Goal: Information Seeking & Learning: Learn about a topic

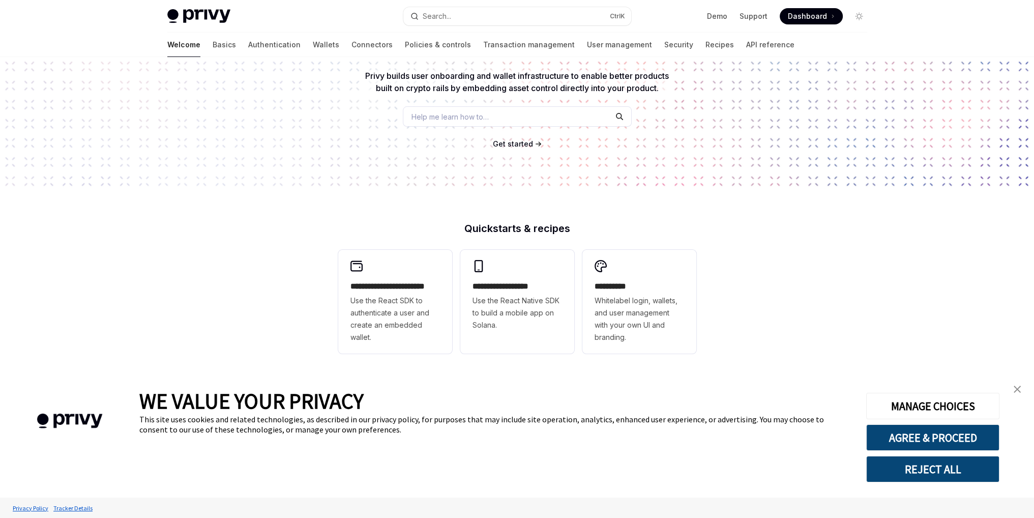
scroll to position [102, 0]
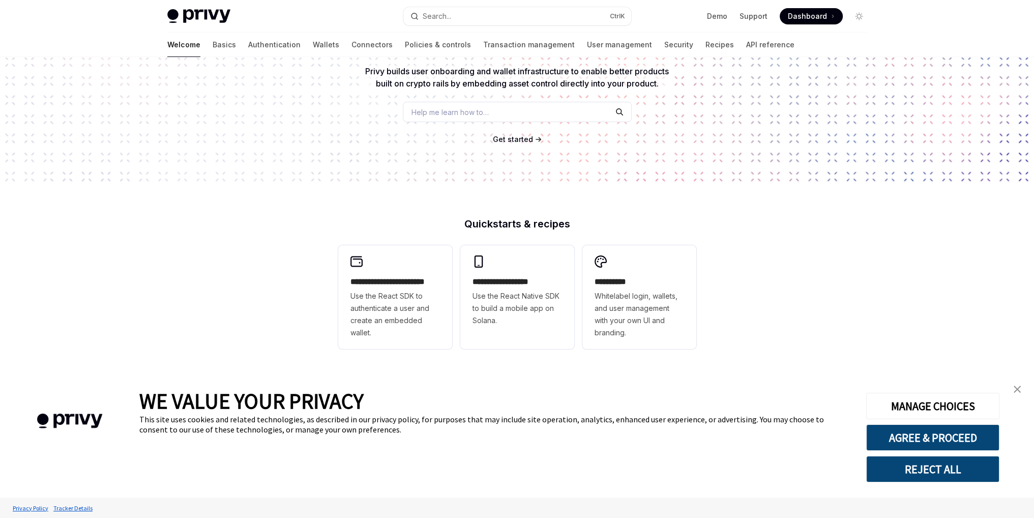
click at [1016, 392] on img "close banner" at bounding box center [1017, 389] width 7 height 7
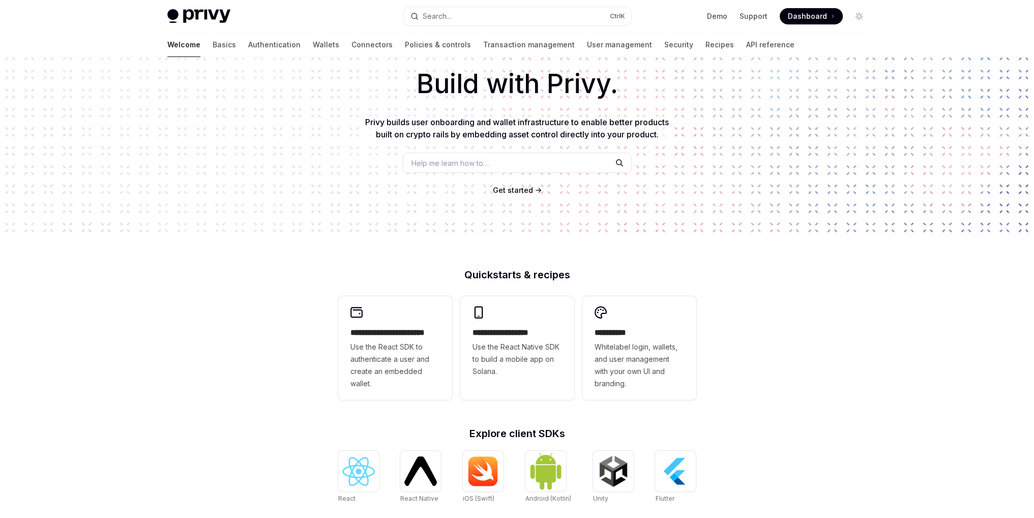
scroll to position [37, 0]
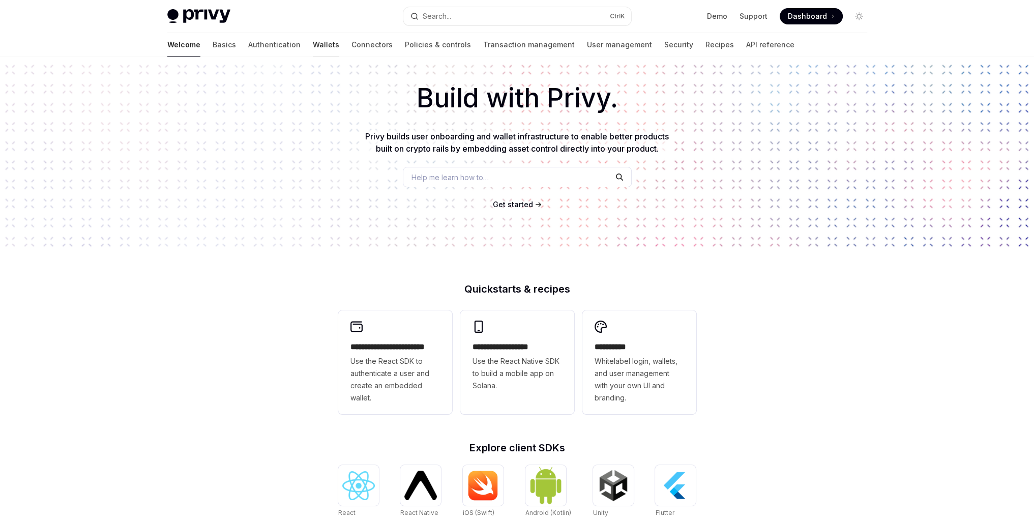
click at [313, 47] on link "Wallets" at bounding box center [326, 45] width 26 height 24
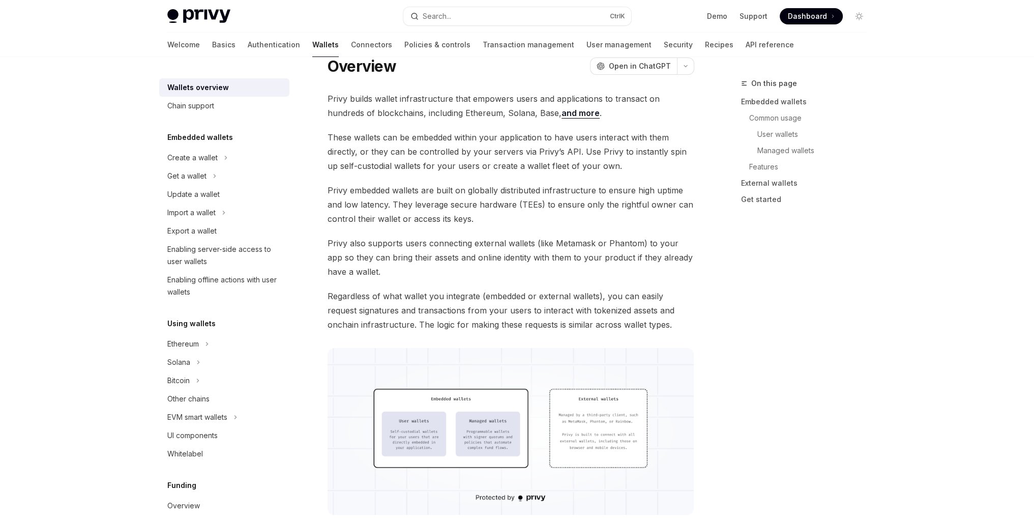
type textarea "*"
click at [212, 139] on h5 "Embedded wallets" at bounding box center [200, 137] width 66 height 12
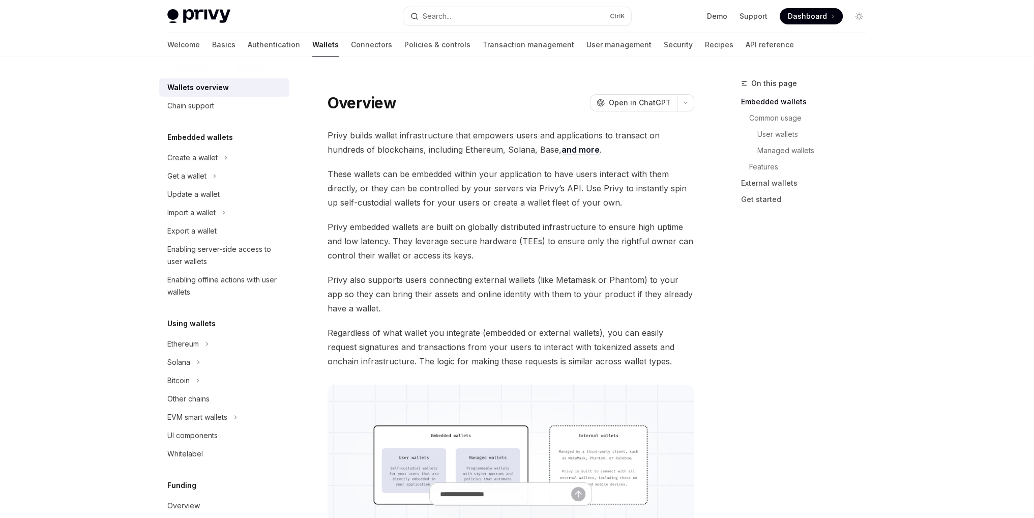
drag, startPoint x: 378, startPoint y: 188, endPoint x: 551, endPoint y: 217, distance: 175.4
click at [380, 188] on span "These wallets can be embedded within your application to have users interact wi…" at bounding box center [511, 188] width 367 height 43
click at [518, 192] on span "These wallets can be embedded within your application to have users interact wi…" at bounding box center [511, 188] width 367 height 43
click at [498, 189] on span "These wallets can be embedded within your application to have users interact wi…" at bounding box center [511, 188] width 367 height 43
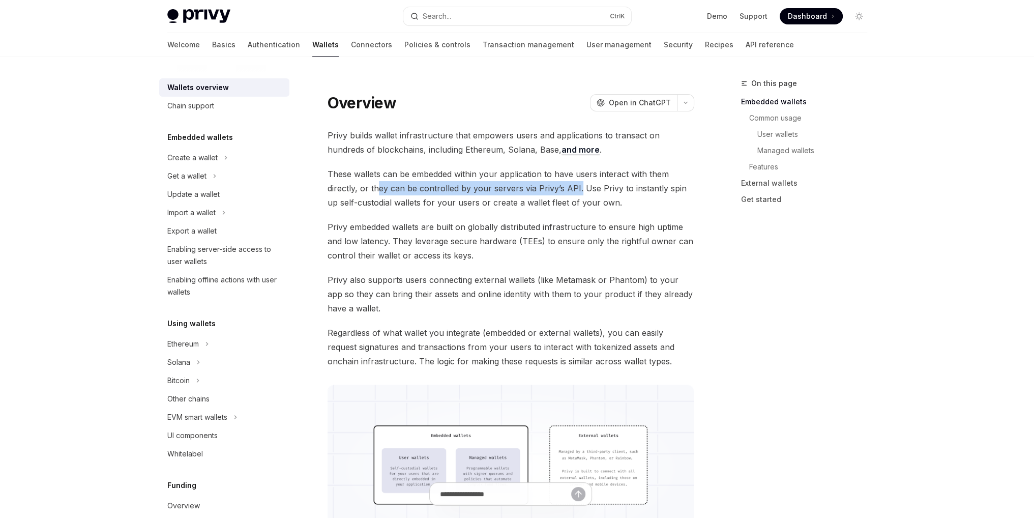
drag, startPoint x: 378, startPoint y: 186, endPoint x: 577, endPoint y: 184, distance: 198.9
click at [577, 184] on span "These wallets can be embedded within your application to have users interact wi…" at bounding box center [511, 188] width 367 height 43
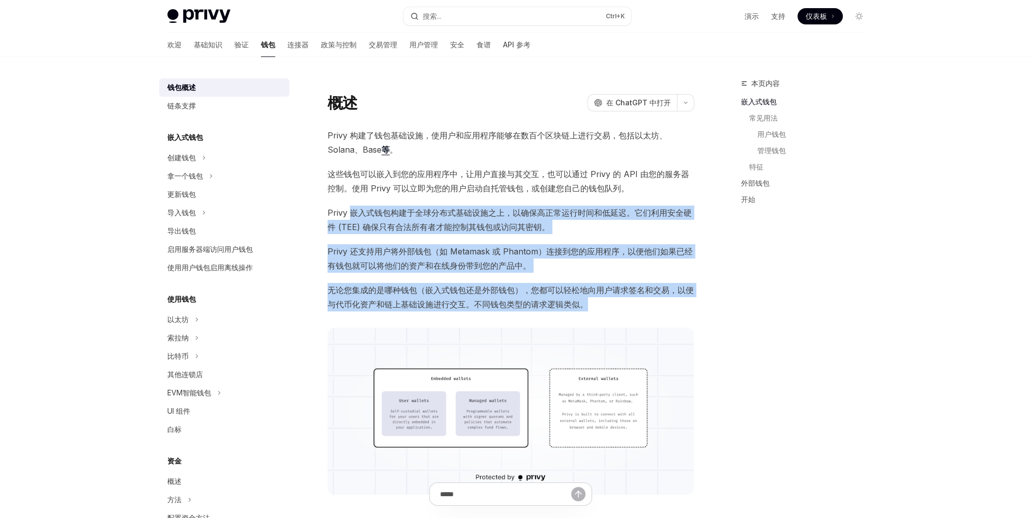
drag, startPoint x: 349, startPoint y: 212, endPoint x: 707, endPoint y: 300, distance: 368.3
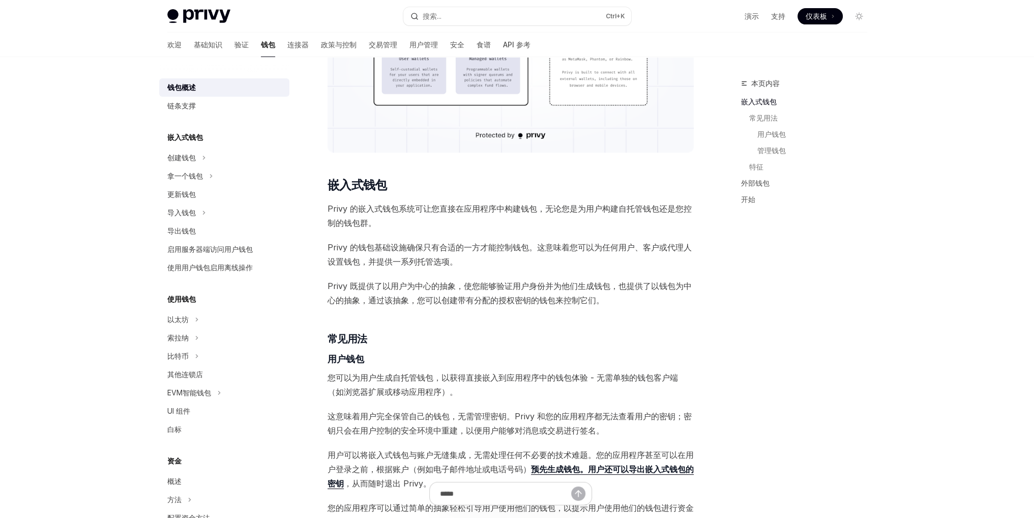
scroll to position [356, 0]
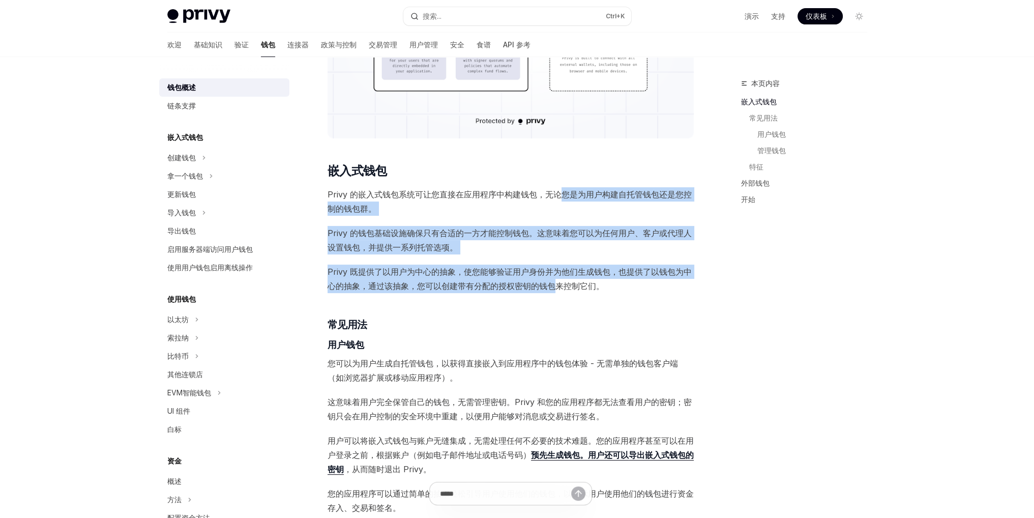
drag, startPoint x: 557, startPoint y: 193, endPoint x: 558, endPoint y: 293, distance: 99.7
click at [558, 293] on div "Privy 构建了钱包基础设施，使用户和应用程序能够在数百个区块链上进行交易，包括以太坊、Solana、Base 等 。 这些钱包可以嵌入到您的应用程序中，让…" at bounding box center [511, 517] width 367 height 1491
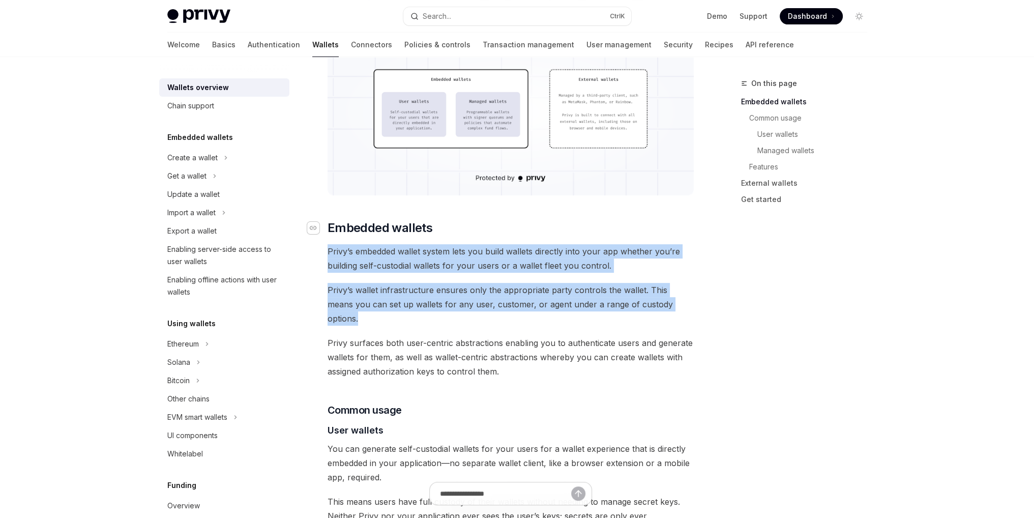
click at [313, 222] on div "Navigate to header" at bounding box center [313, 228] width 12 height 12
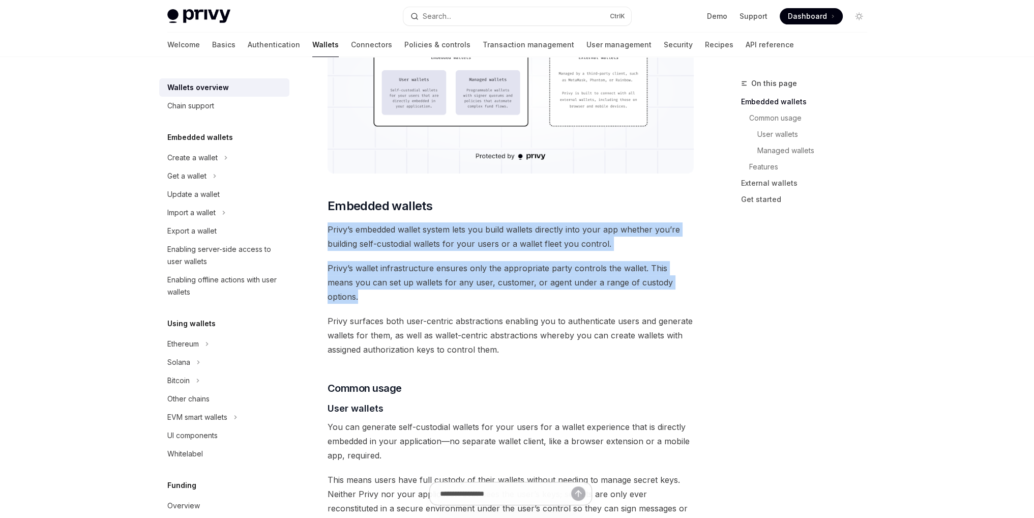
scroll to position [346, 0]
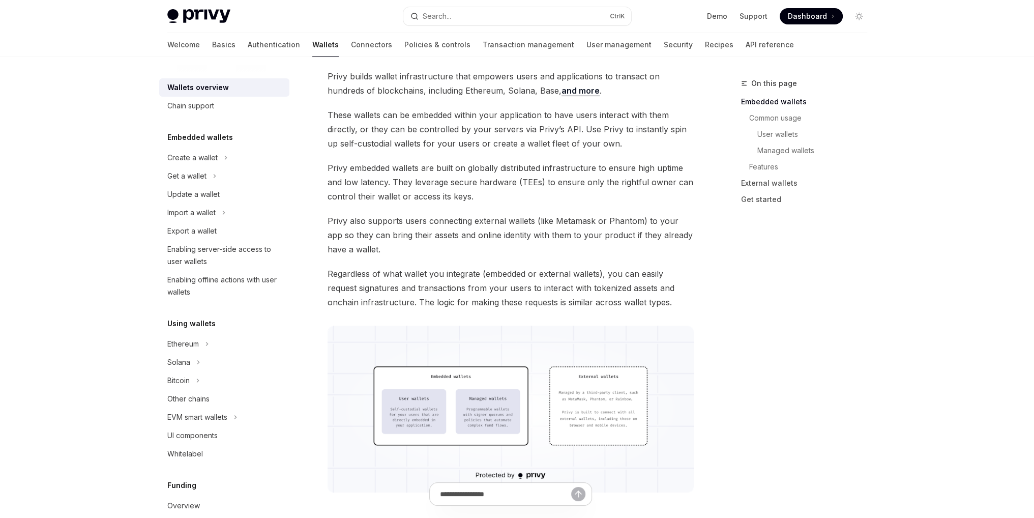
scroll to position [41, 0]
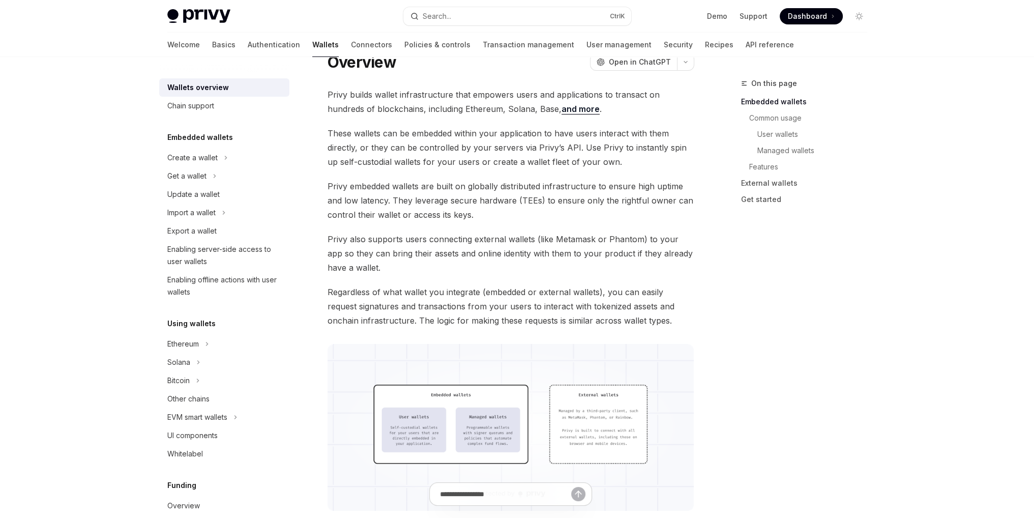
click at [529, 198] on span "Privy embedded wallets are built on globally distributed infrastructure to ensu…" at bounding box center [511, 200] width 367 height 43
click at [617, 204] on span "Privy embedded wallets are built on globally distributed infrastructure to ensu…" at bounding box center [511, 200] width 367 height 43
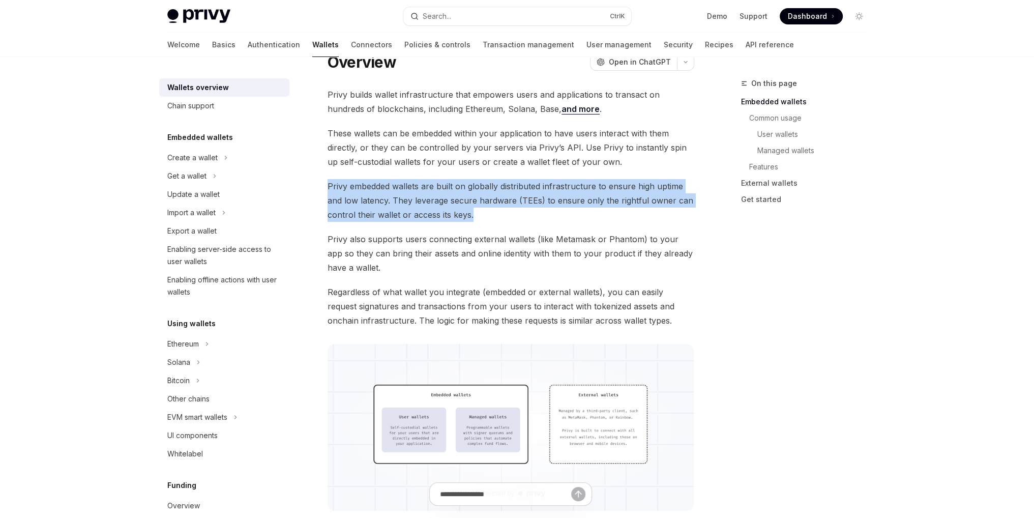
drag, startPoint x: 328, startPoint y: 184, endPoint x: 480, endPoint y: 215, distance: 155.3
click at [480, 215] on span "Privy embedded wallets are built on globally distributed infrastructure to ensu…" at bounding box center [511, 200] width 367 height 43
copy span "Privy embedded wallets are built on globally distributed infrastructure to ensu…"
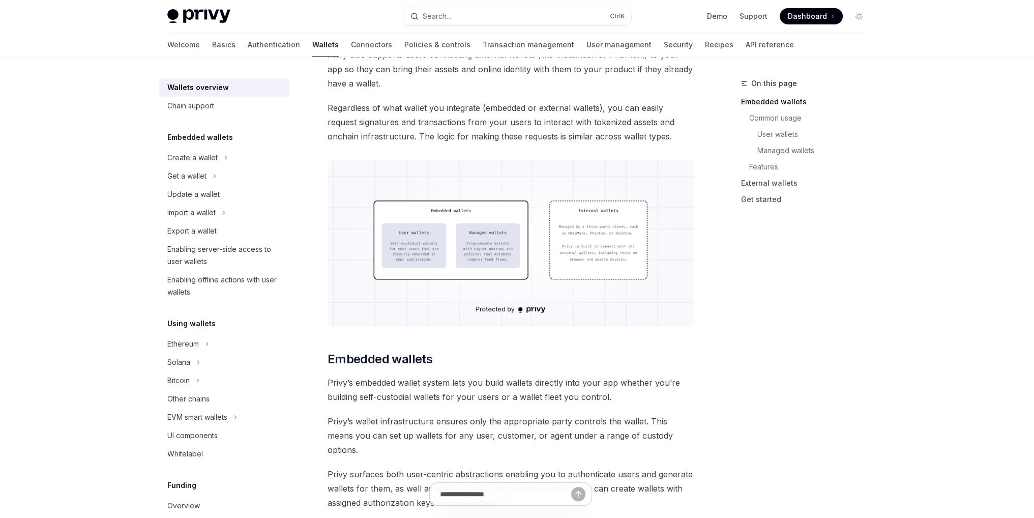
scroll to position [244, 0]
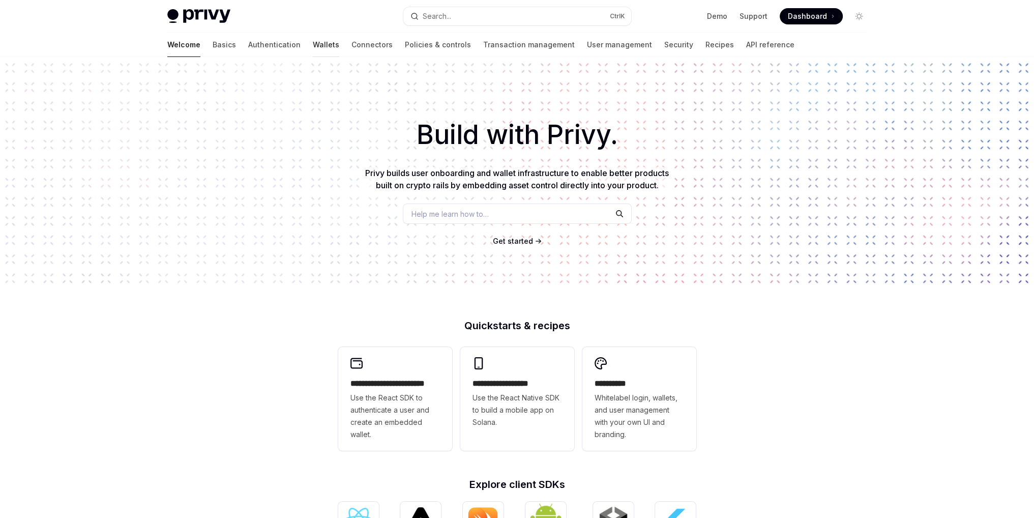
click at [313, 46] on link "Wallets" at bounding box center [326, 45] width 26 height 24
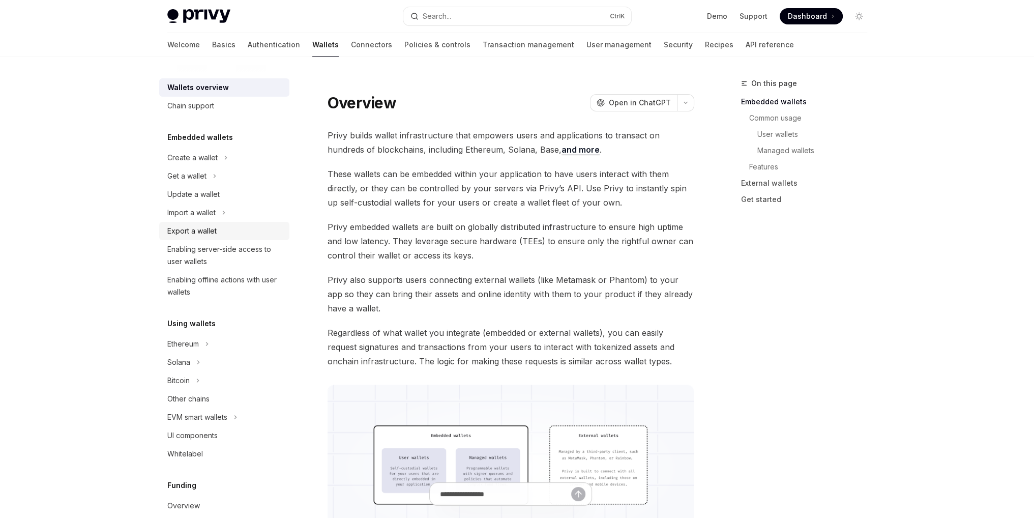
click at [214, 235] on div "Export a wallet" at bounding box center [191, 231] width 49 height 12
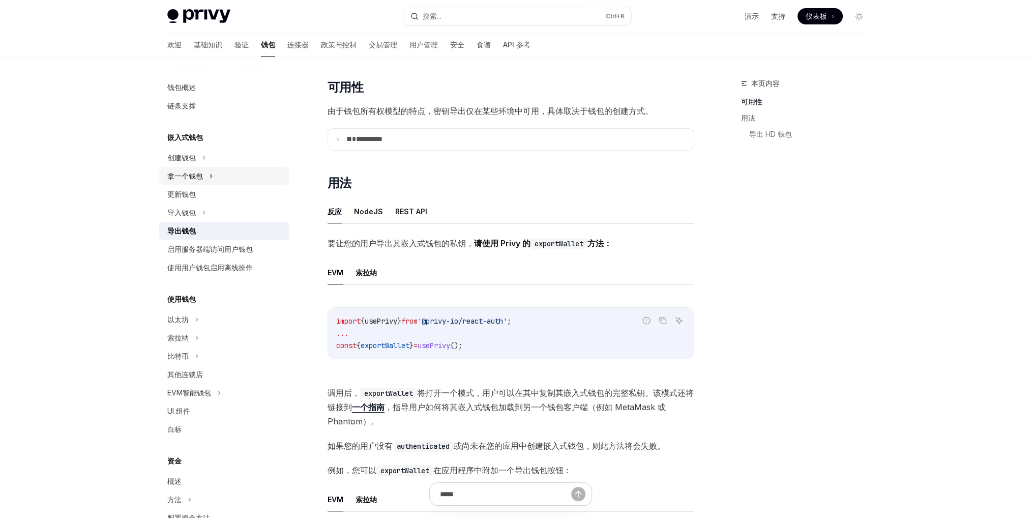
scroll to position [102, 0]
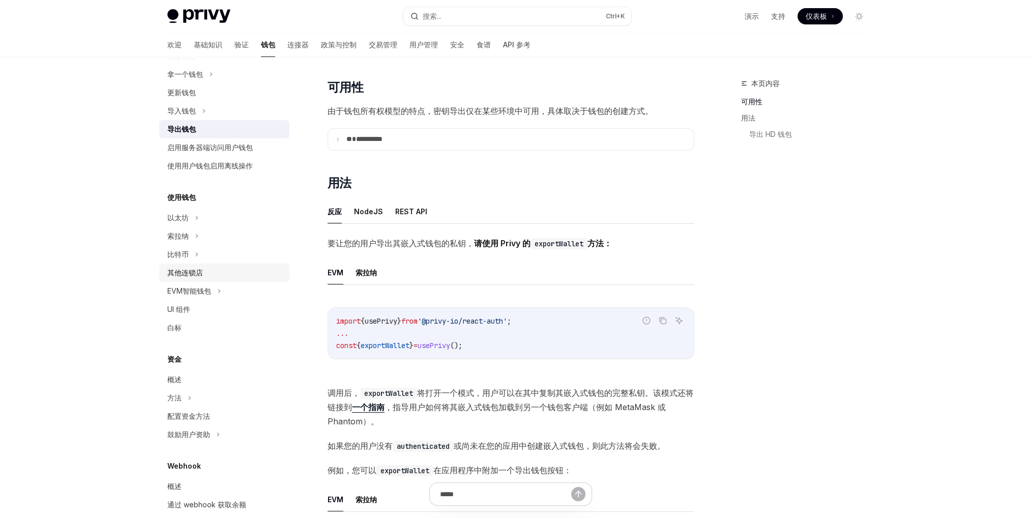
click at [185, 272] on font "其他连锁店" at bounding box center [185, 272] width 36 height 9
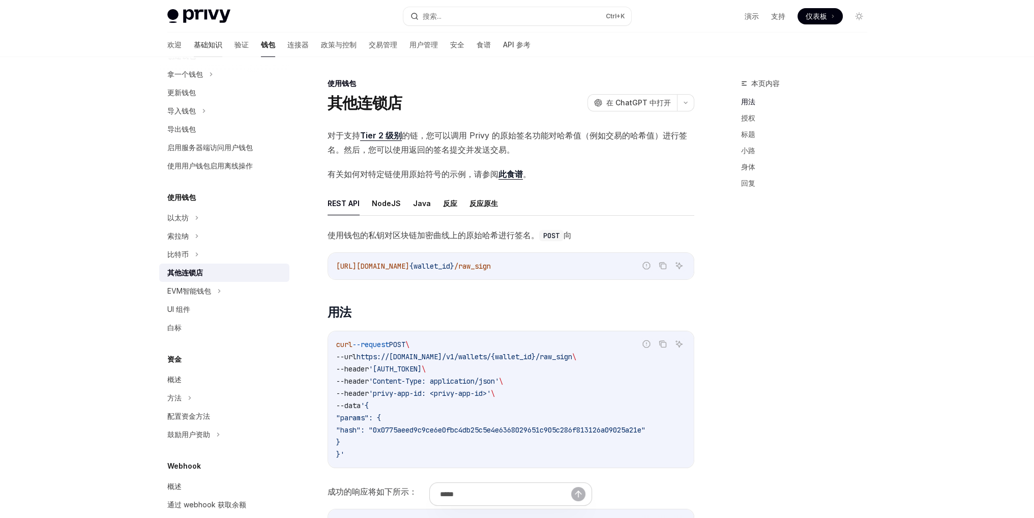
click at [194, 46] on font "基础知识" at bounding box center [208, 44] width 28 height 9
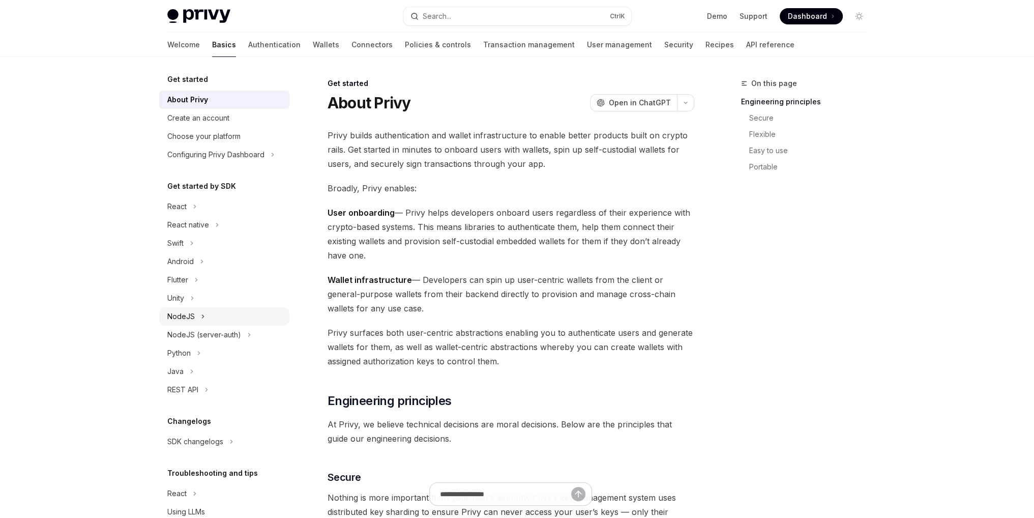
scroll to position [42, 0]
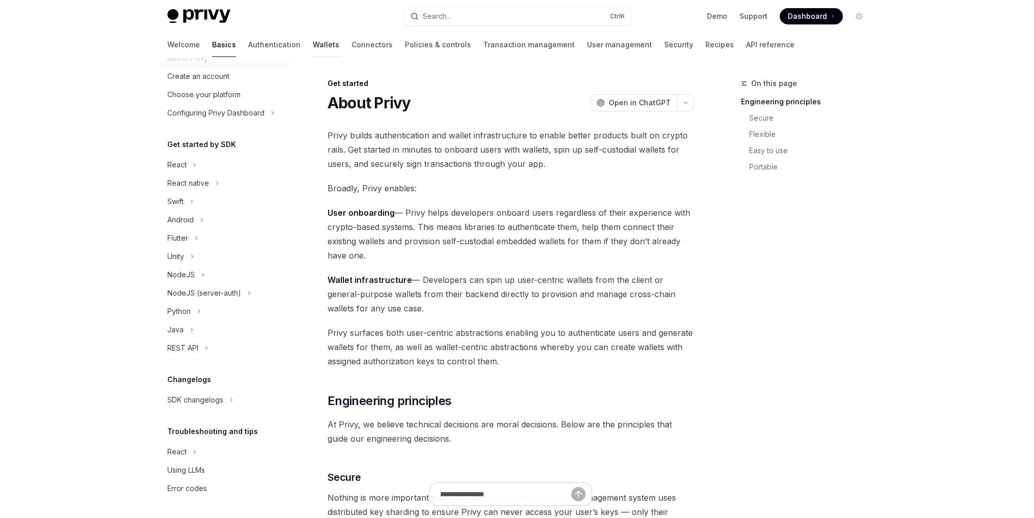
click at [313, 45] on link "Wallets" at bounding box center [326, 45] width 26 height 24
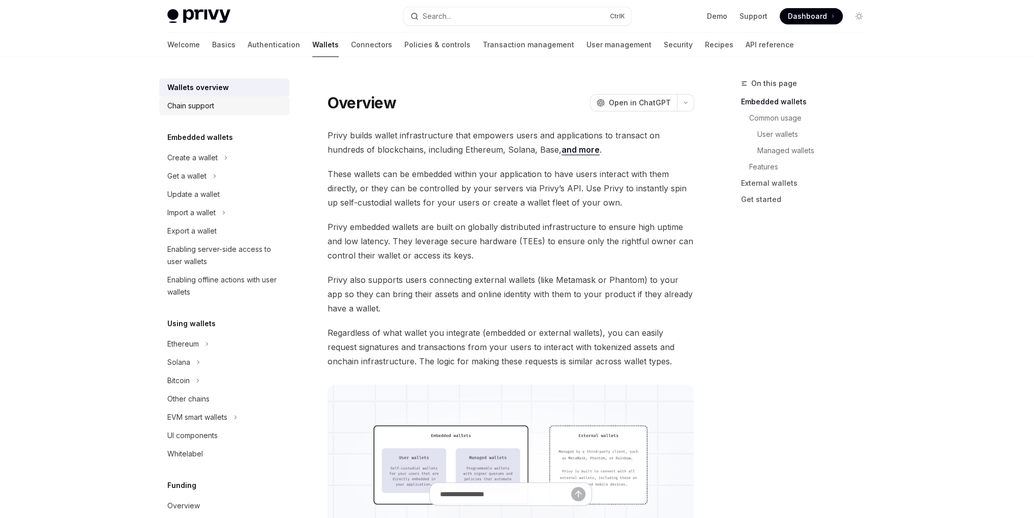
click at [208, 106] on div "Chain support" at bounding box center [190, 106] width 47 height 12
type textarea "*"
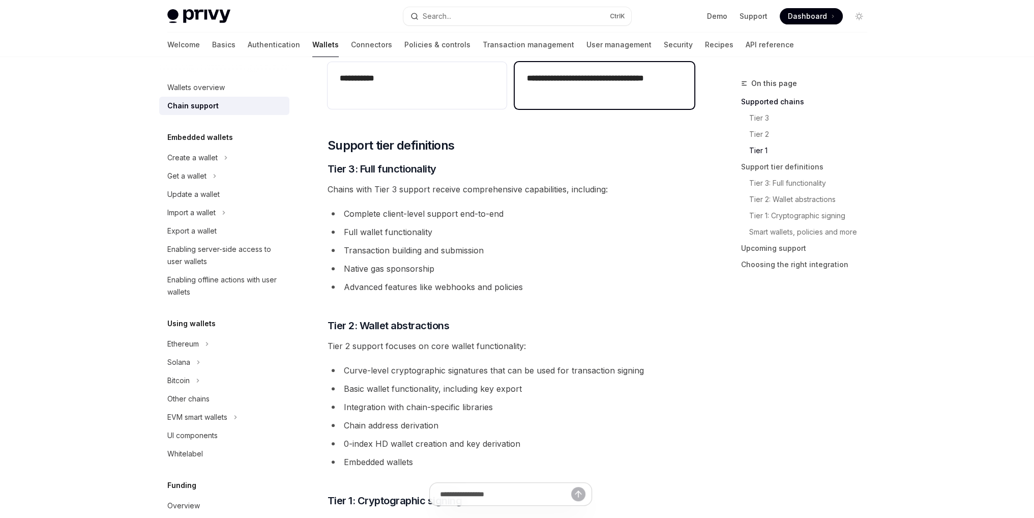
scroll to position [559, 0]
